Goal: Task Accomplishment & Management: Complete application form

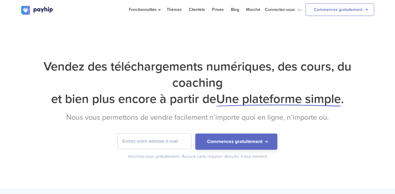
click at [161, 144] on input "email" at bounding box center [155, 140] width 74 height 15
type input "[PERSON_NAME][EMAIL_ADDRESS][DOMAIN_NAME]"
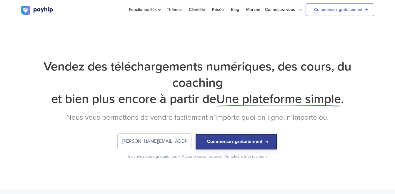
click at [234, 141] on button "Commencez gratuitement" at bounding box center [236, 141] width 82 height 16
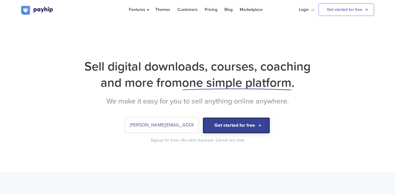
click at [240, 128] on button "Get started for free" at bounding box center [236, 125] width 67 height 16
